Goal: Task Accomplishment & Management: Use online tool/utility

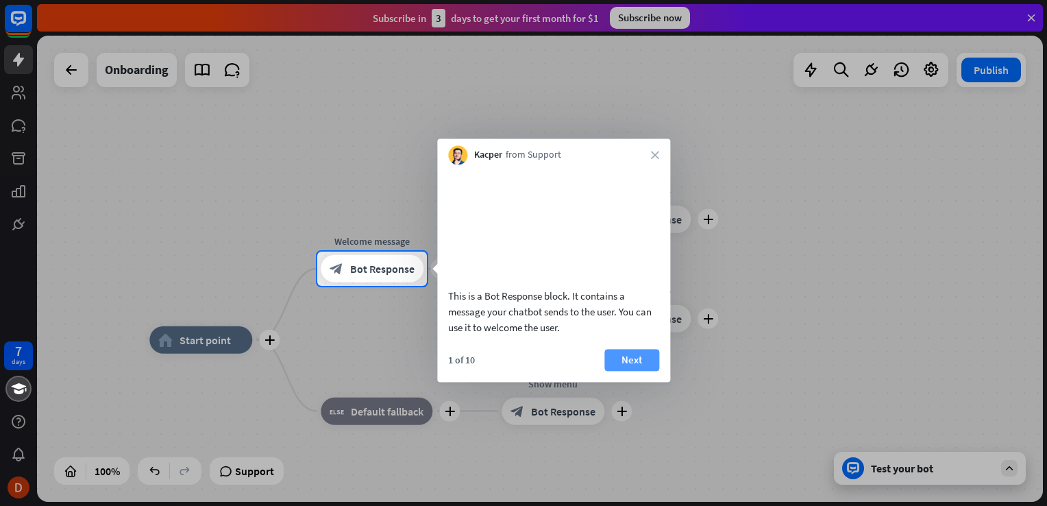
click at [645, 371] on button "Next" at bounding box center [632, 360] width 55 height 22
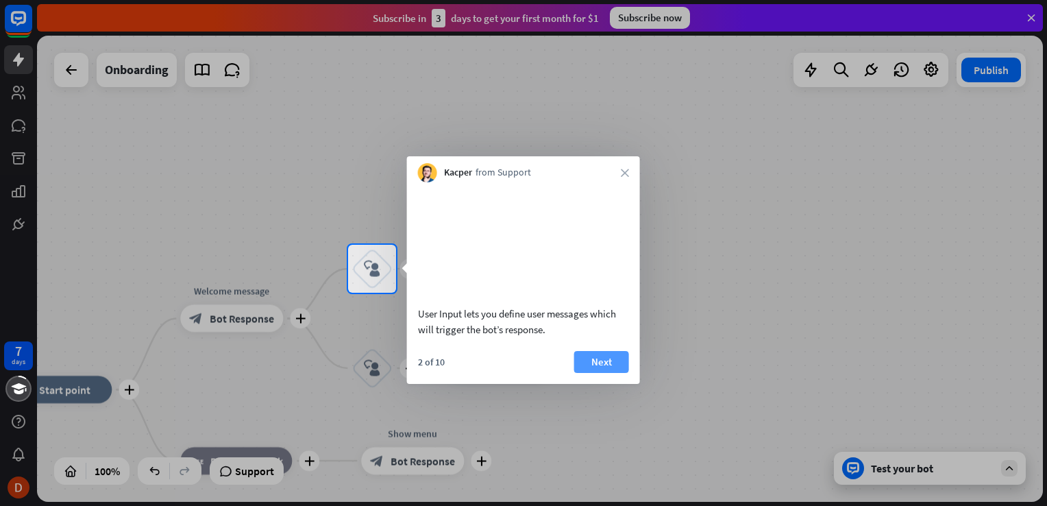
click at [587, 361] on button "Next" at bounding box center [601, 362] width 55 height 22
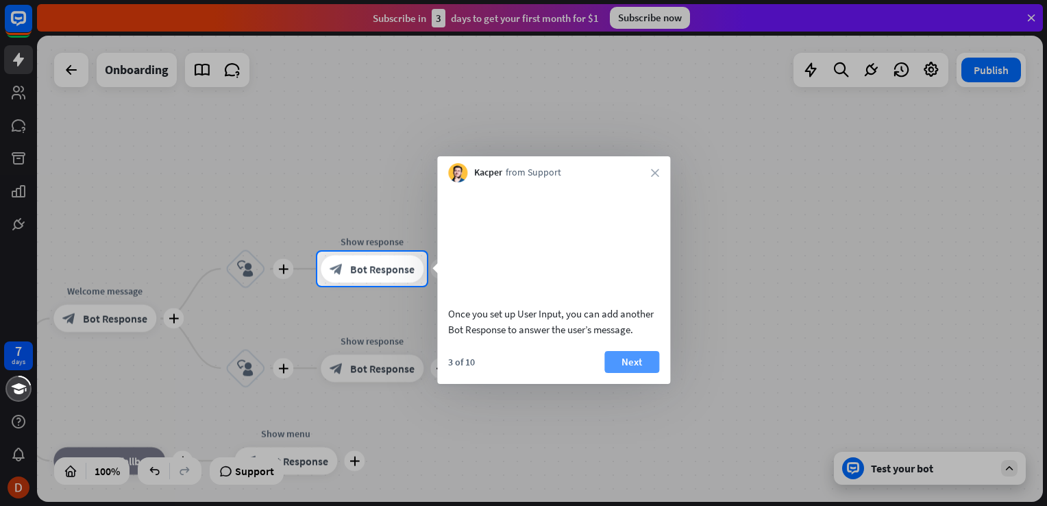
click at [647, 361] on button "Next" at bounding box center [632, 362] width 55 height 22
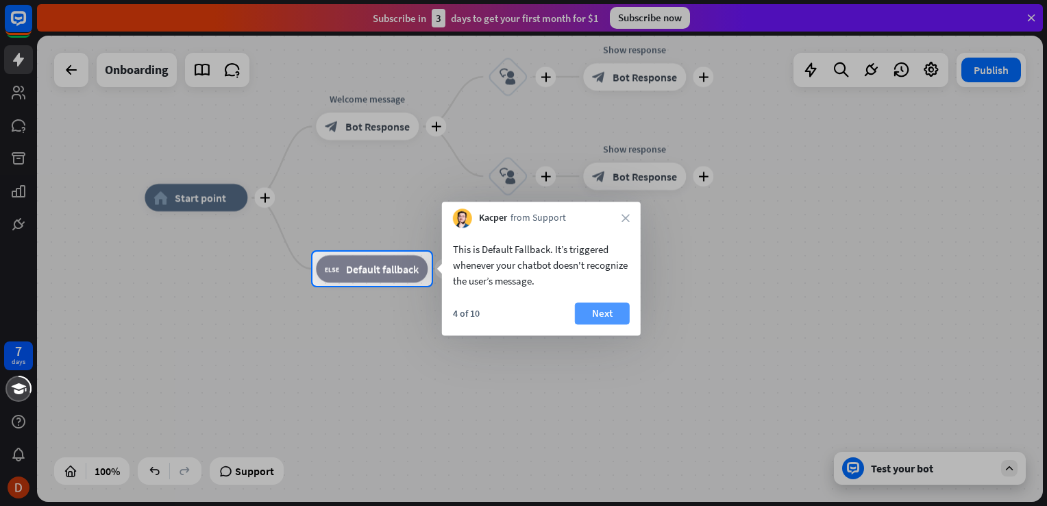
click at [617, 319] on button "Next" at bounding box center [602, 313] width 55 height 22
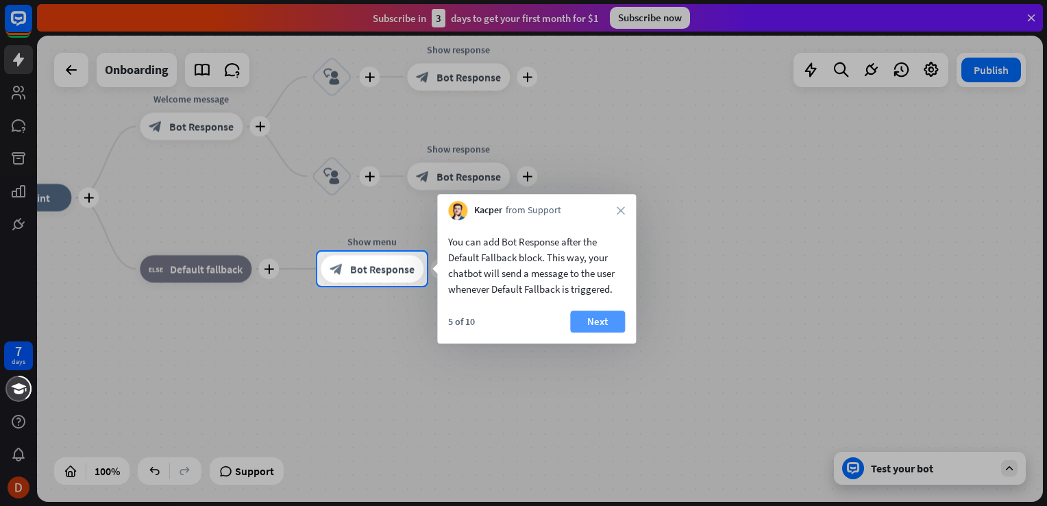
click at [596, 314] on button "Next" at bounding box center [597, 321] width 55 height 22
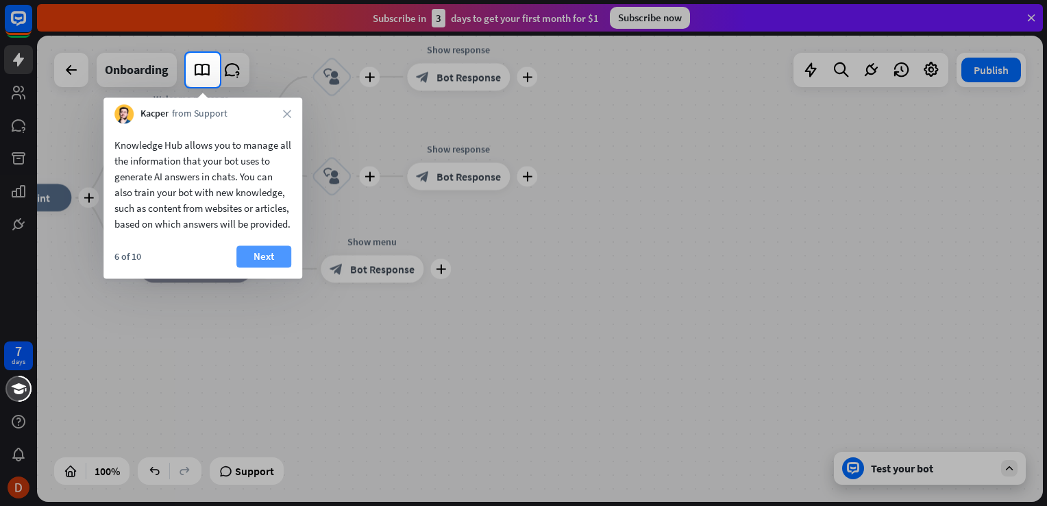
click at [255, 263] on button "Next" at bounding box center [263, 256] width 55 height 22
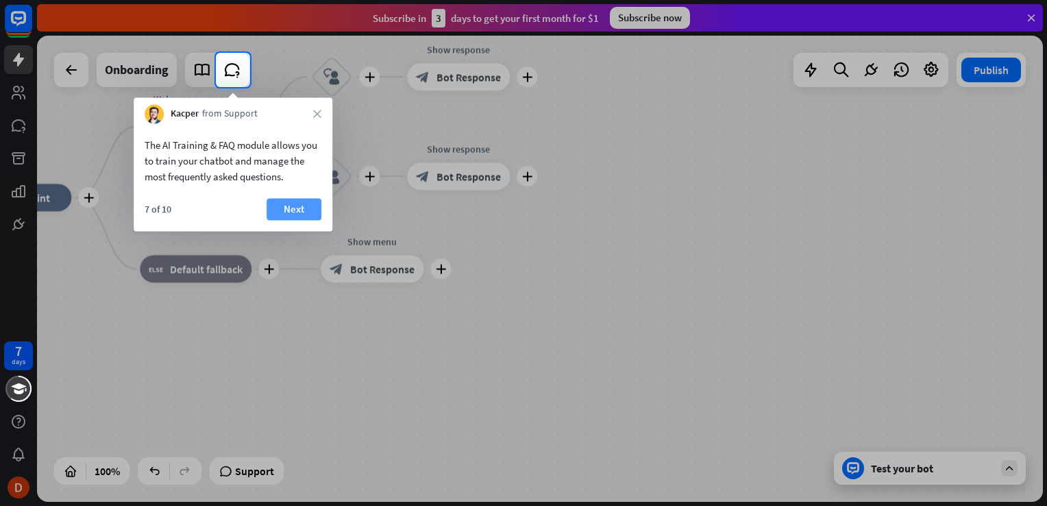
click at [296, 202] on button "Next" at bounding box center [294, 209] width 55 height 22
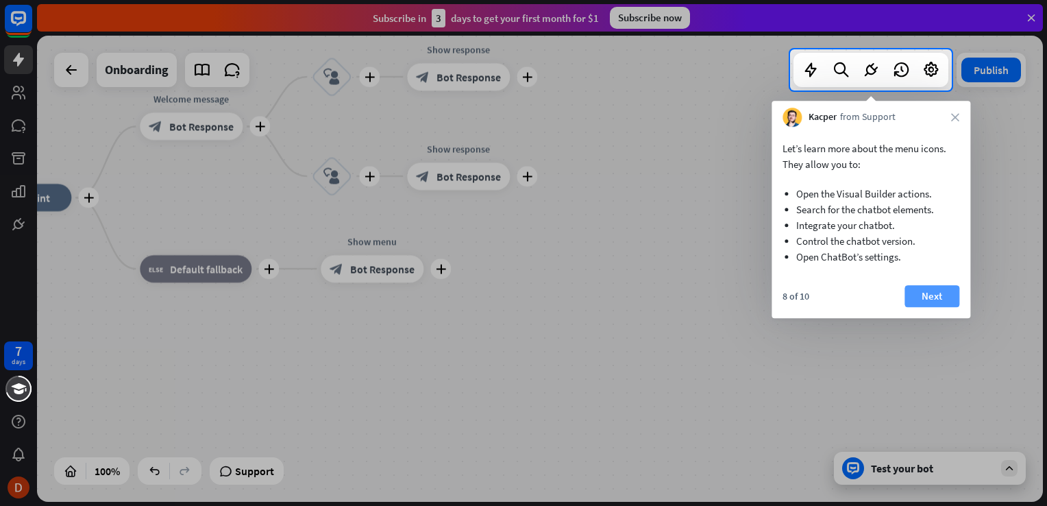
click at [949, 305] on button "Next" at bounding box center [932, 296] width 55 height 22
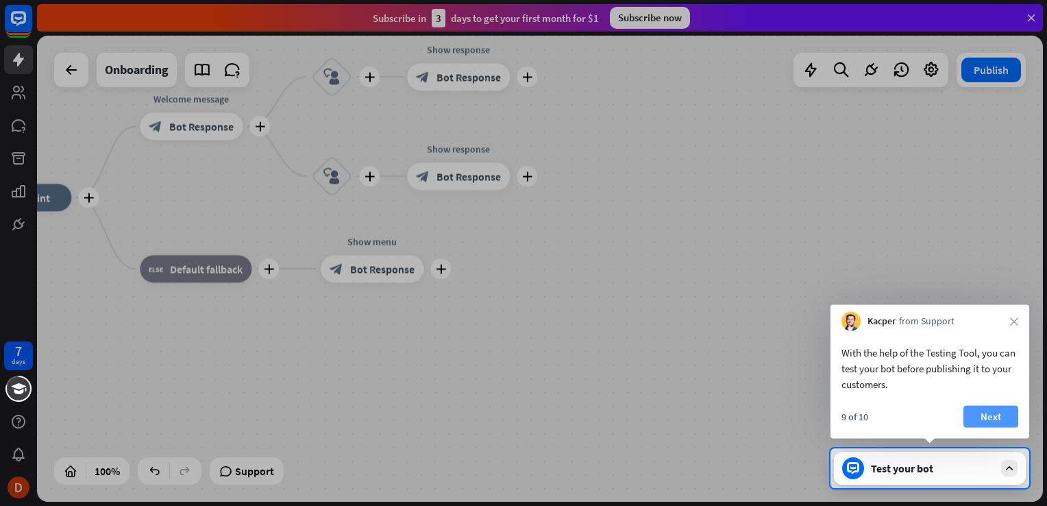
click at [990, 410] on button "Next" at bounding box center [991, 417] width 55 height 22
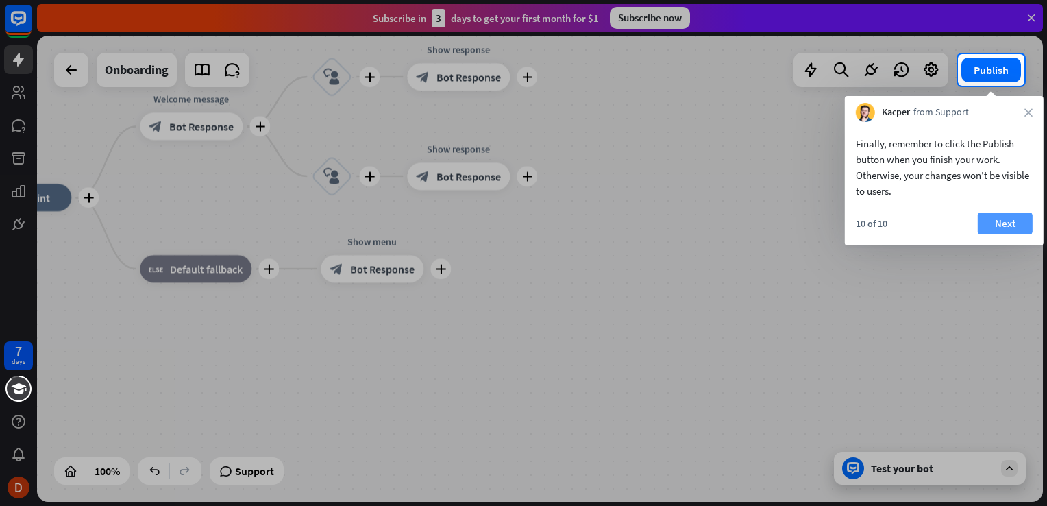
click at [992, 232] on button "Next" at bounding box center [1005, 223] width 55 height 22
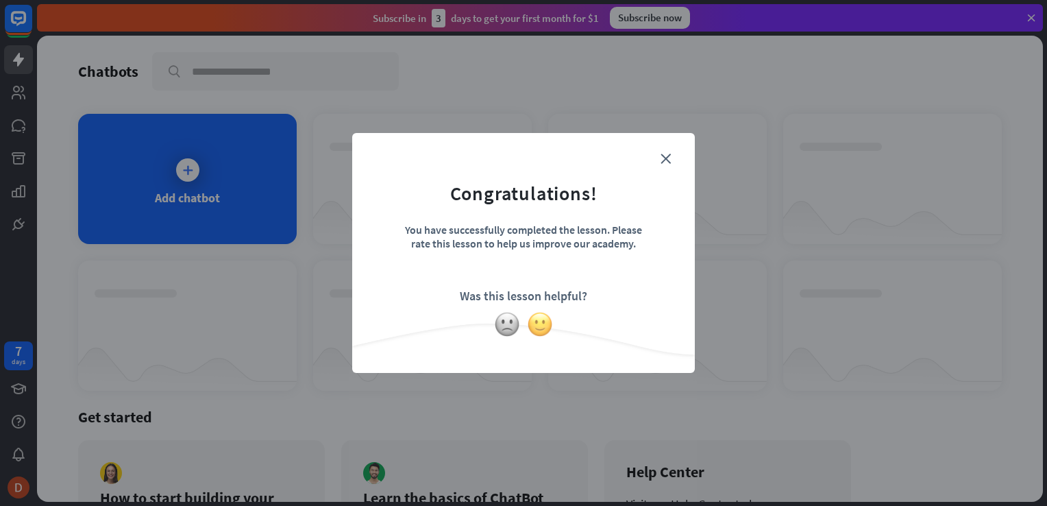
click at [547, 325] on img at bounding box center [540, 324] width 26 height 26
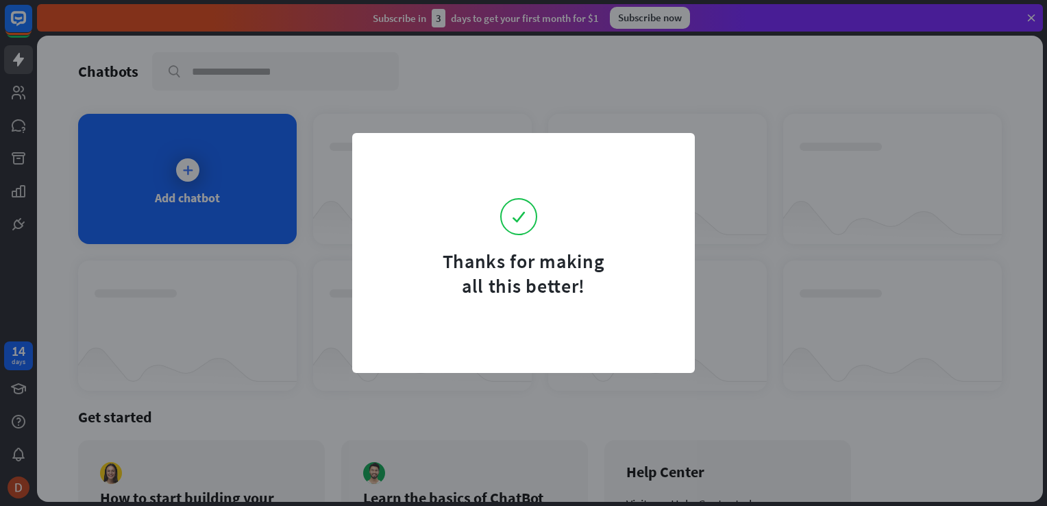
click at [697, 153] on div "Thanks for making all this better!" at bounding box center [523, 253] width 1047 height 506
drag, startPoint x: 763, startPoint y: 221, endPoint x: 773, endPoint y: 215, distance: 12.0
click at [773, 215] on div "Thanks for making all this better!" at bounding box center [523, 253] width 1047 height 506
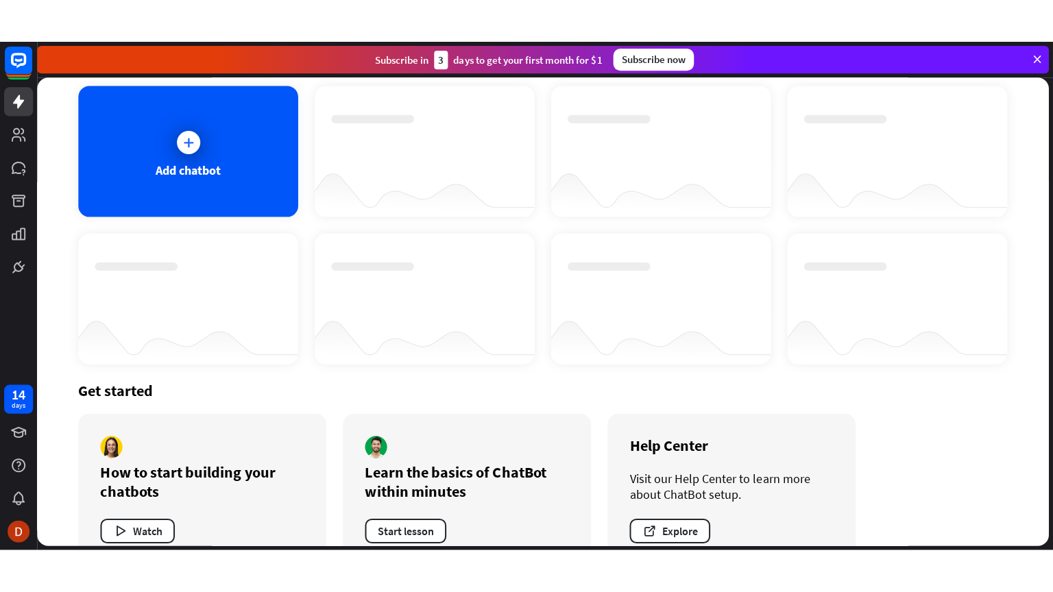
scroll to position [104, 0]
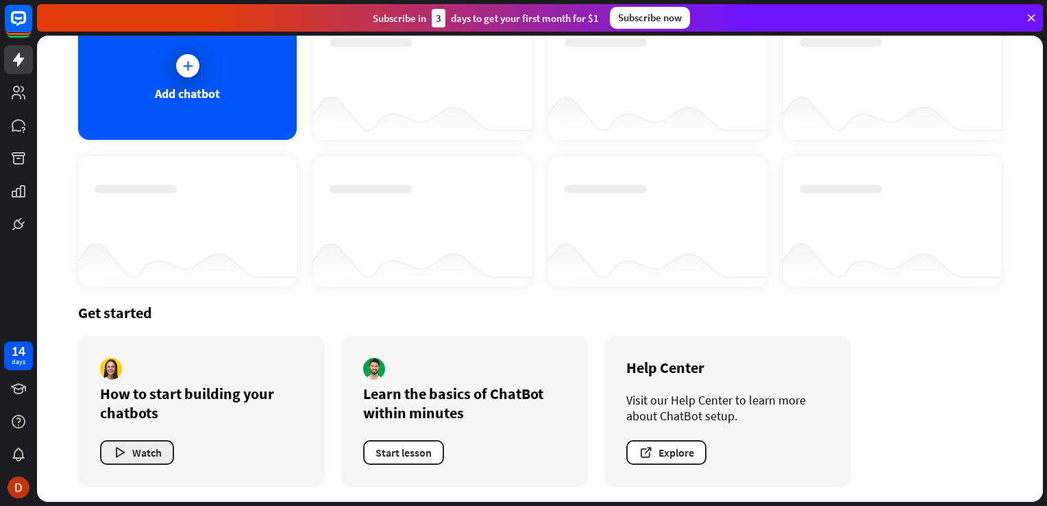
click at [141, 451] on button "Watch" at bounding box center [137, 452] width 74 height 25
click at [787, 84] on div "close" at bounding box center [523, 253] width 1047 height 506
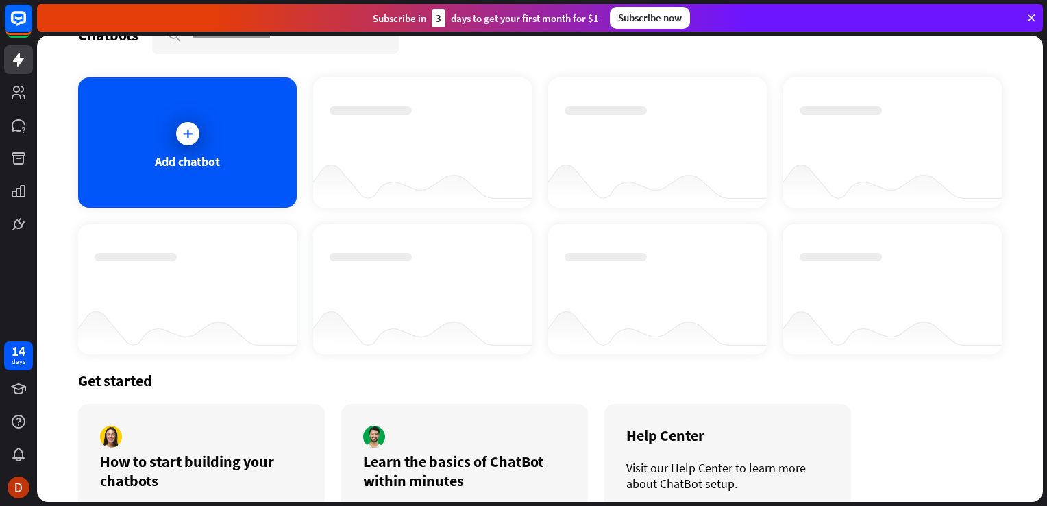
scroll to position [0, 0]
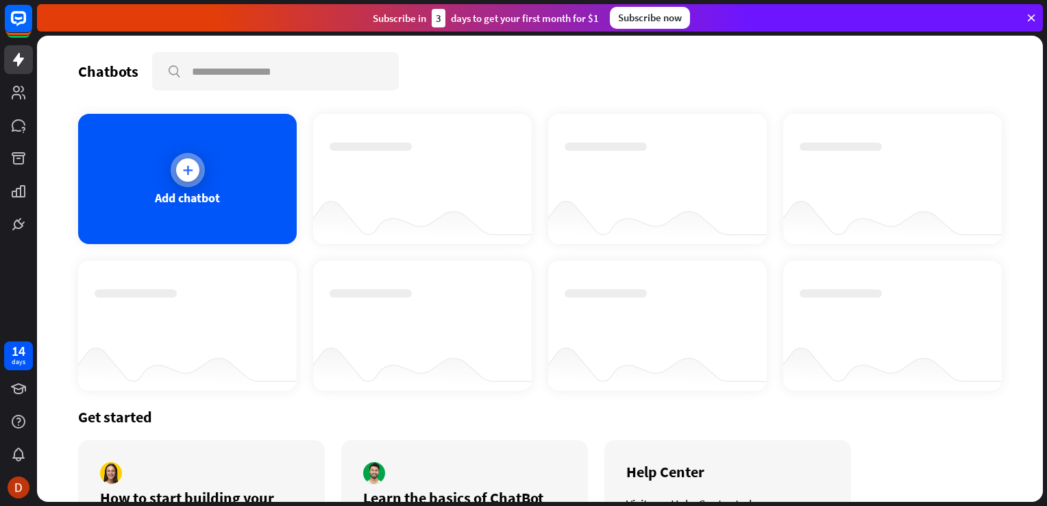
click at [192, 170] on icon at bounding box center [188, 170] width 14 height 14
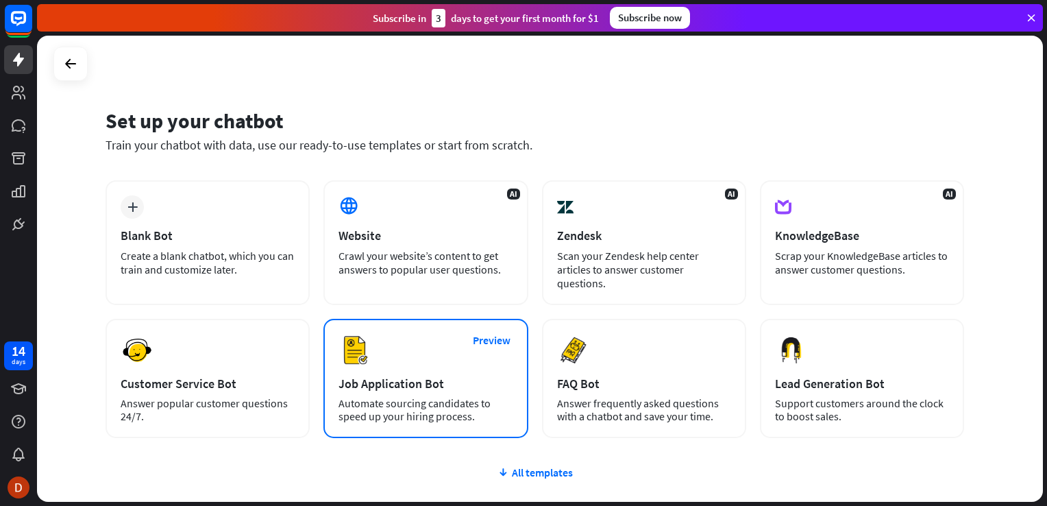
click at [389, 397] on div "Automate sourcing candidates to speed up your hiring process." at bounding box center [426, 410] width 174 height 26
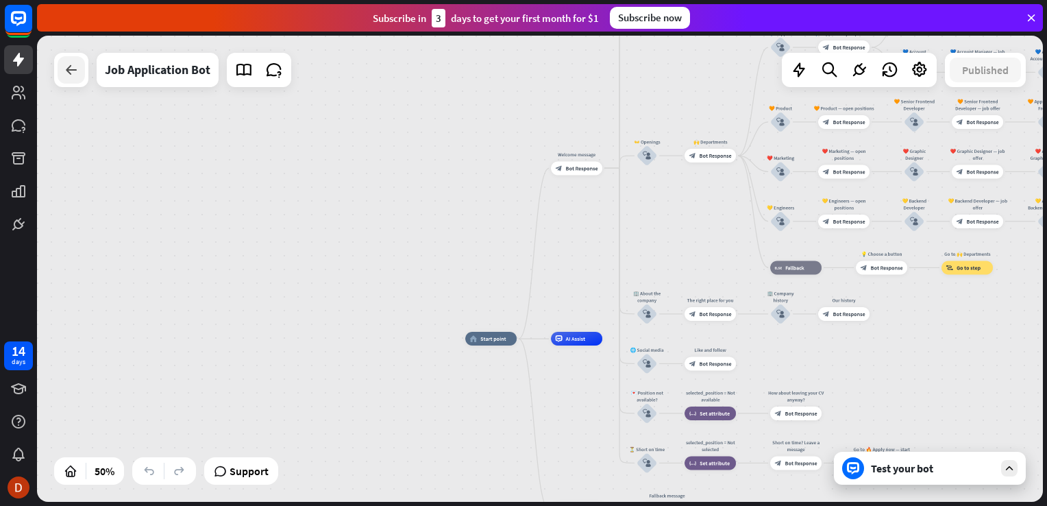
click at [80, 76] on div at bounding box center [71, 69] width 27 height 27
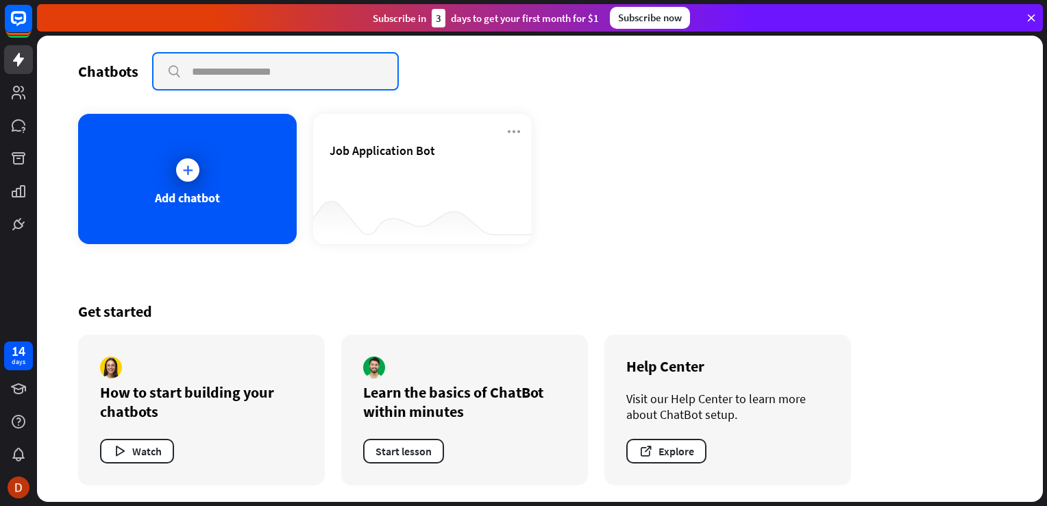
click at [193, 77] on input "text" at bounding box center [276, 71] width 244 height 36
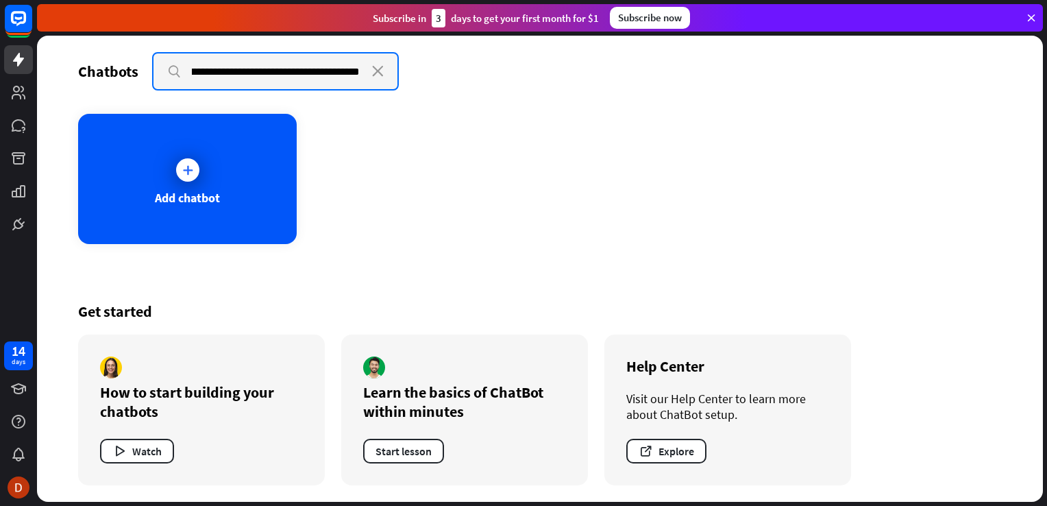
scroll to position [0, 295]
type input "**********"
click at [171, 72] on input "**********" at bounding box center [276, 71] width 245 height 36
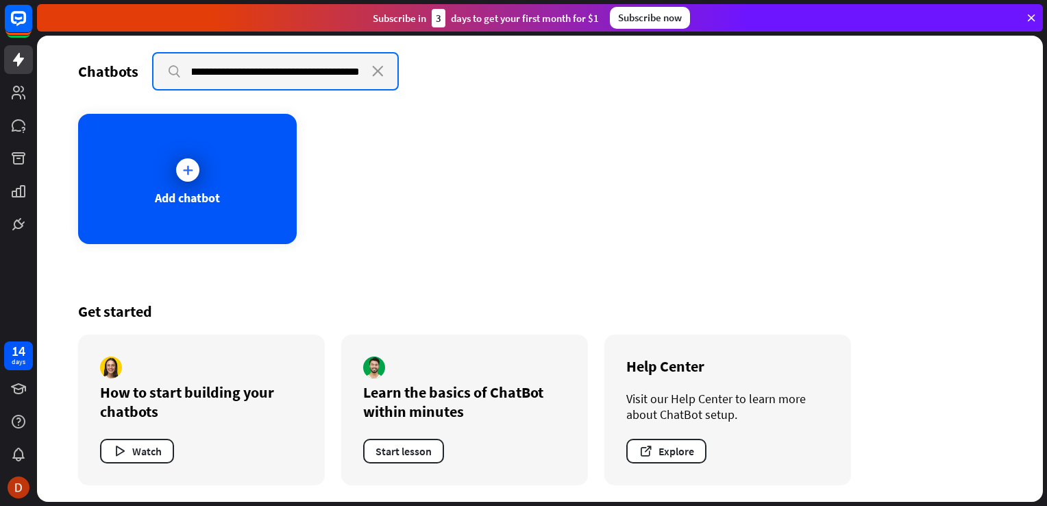
drag, startPoint x: 189, startPoint y: 75, endPoint x: 325, endPoint y: 82, distance: 135.9
click at [325, 82] on input "**********" at bounding box center [276, 71] width 245 height 36
click at [359, 74] on input "**********" at bounding box center [276, 71] width 245 height 36
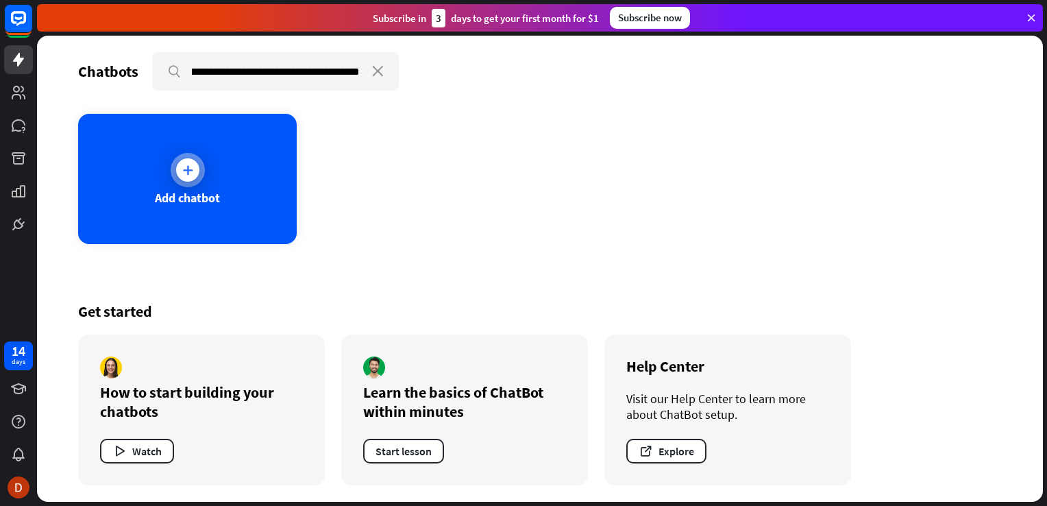
scroll to position [0, 0]
click at [211, 188] on div "Add chatbot" at bounding box center [187, 179] width 219 height 130
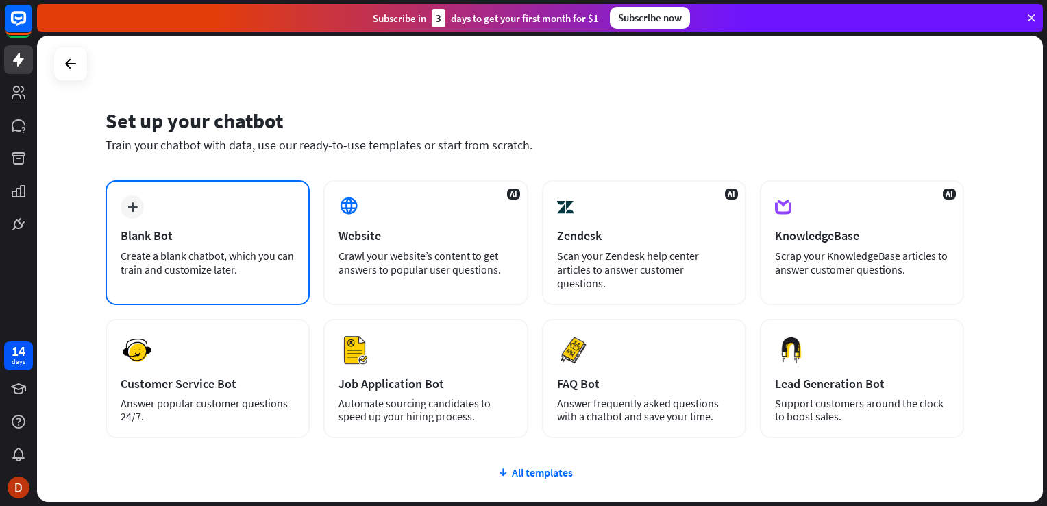
click at [143, 264] on div "Create a blank chatbot, which you can train and customize later." at bounding box center [208, 262] width 174 height 27
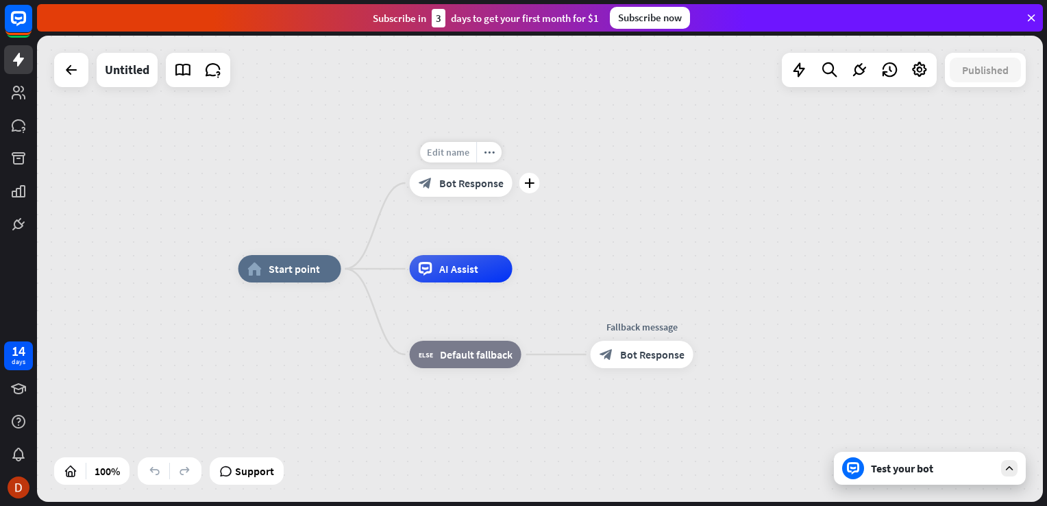
click at [465, 154] on span "Edit name" at bounding box center [448, 152] width 42 height 12
click at [473, 197] on div "**********" at bounding box center [461, 182] width 103 height 27
click at [473, 191] on div "block_bot_response Bot Response" at bounding box center [461, 182] width 103 height 27
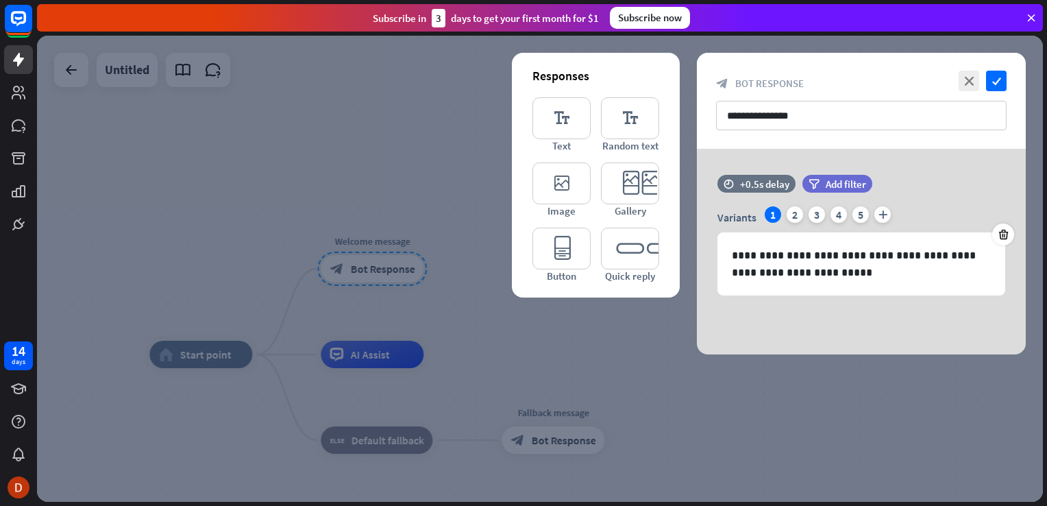
click at [362, 130] on div at bounding box center [540, 269] width 1006 height 466
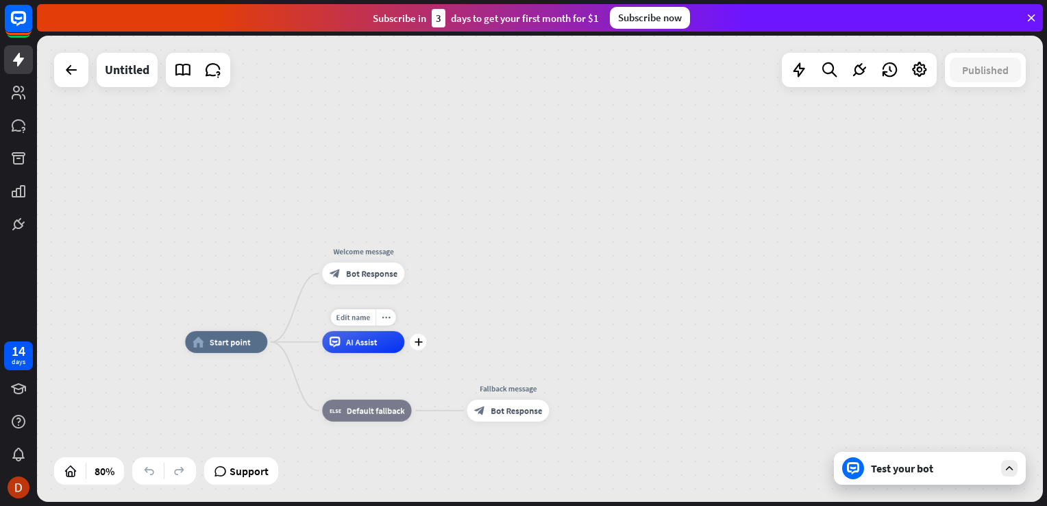
click at [353, 350] on div "AI Assist" at bounding box center [363, 342] width 82 height 22
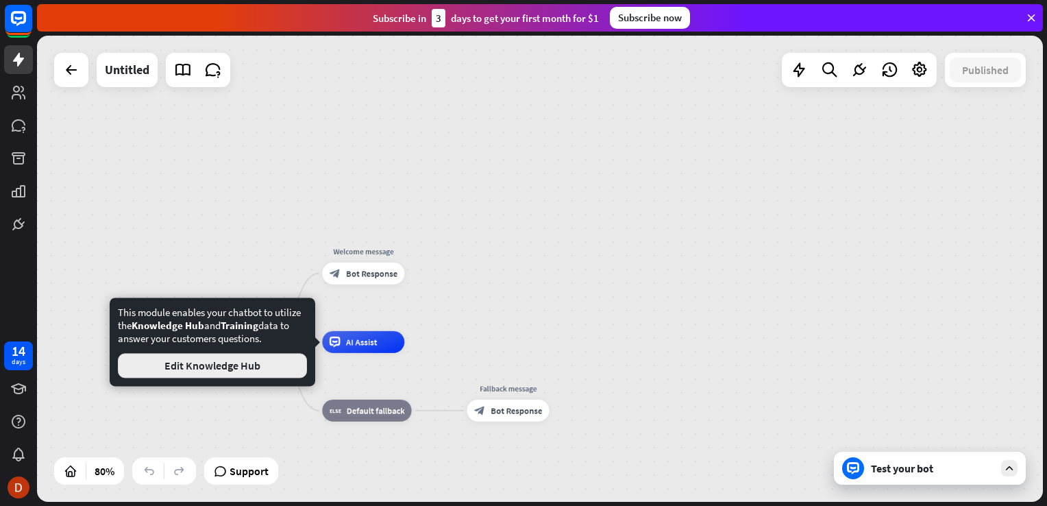
drag, startPoint x: 256, startPoint y: 369, endPoint x: 260, endPoint y: 358, distance: 11.7
click at [260, 358] on button "Edit Knowledge Hub" at bounding box center [212, 365] width 189 height 25
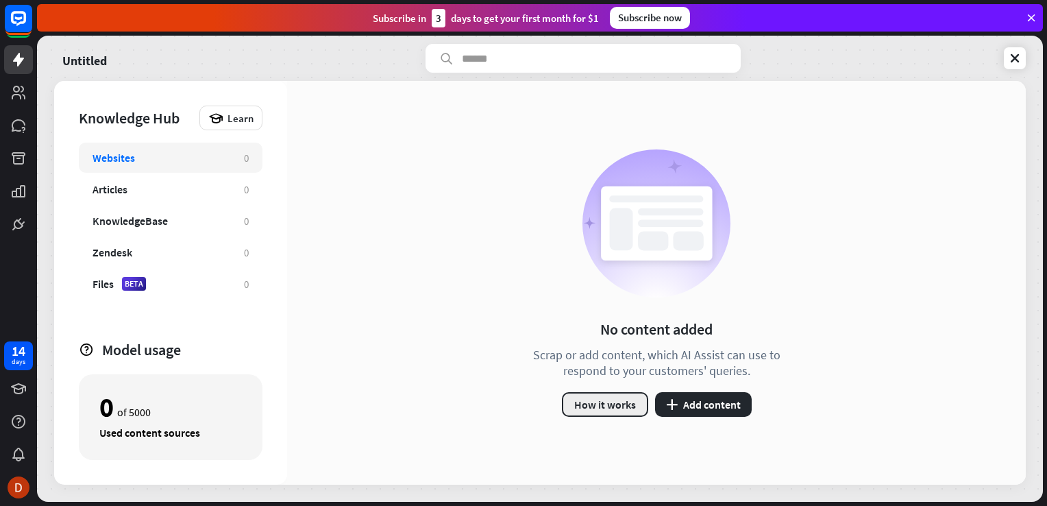
click at [603, 401] on button "How it works" at bounding box center [605, 404] width 86 height 25
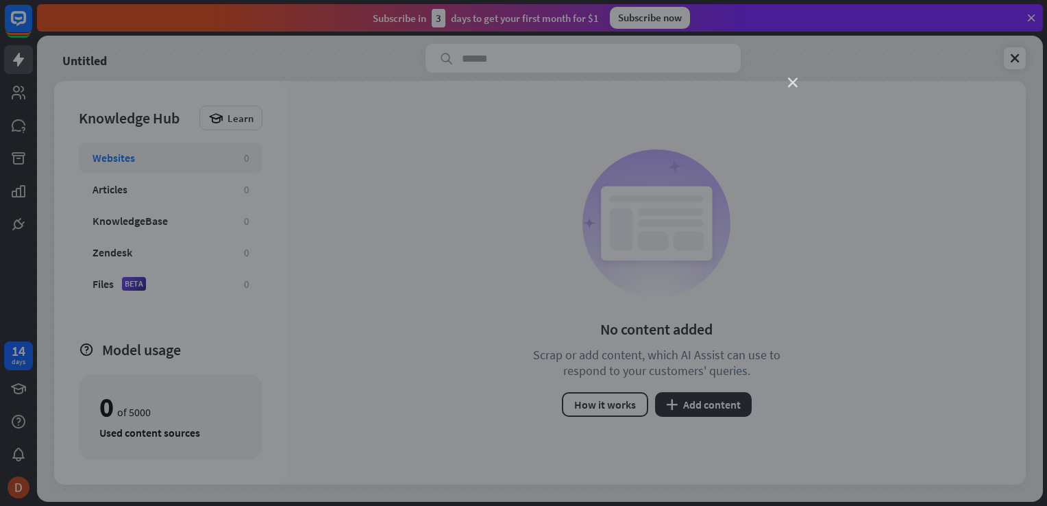
click at [789, 85] on icon "close" at bounding box center [793, 83] width 10 height 10
